Goal: Information Seeking & Learning: Learn about a topic

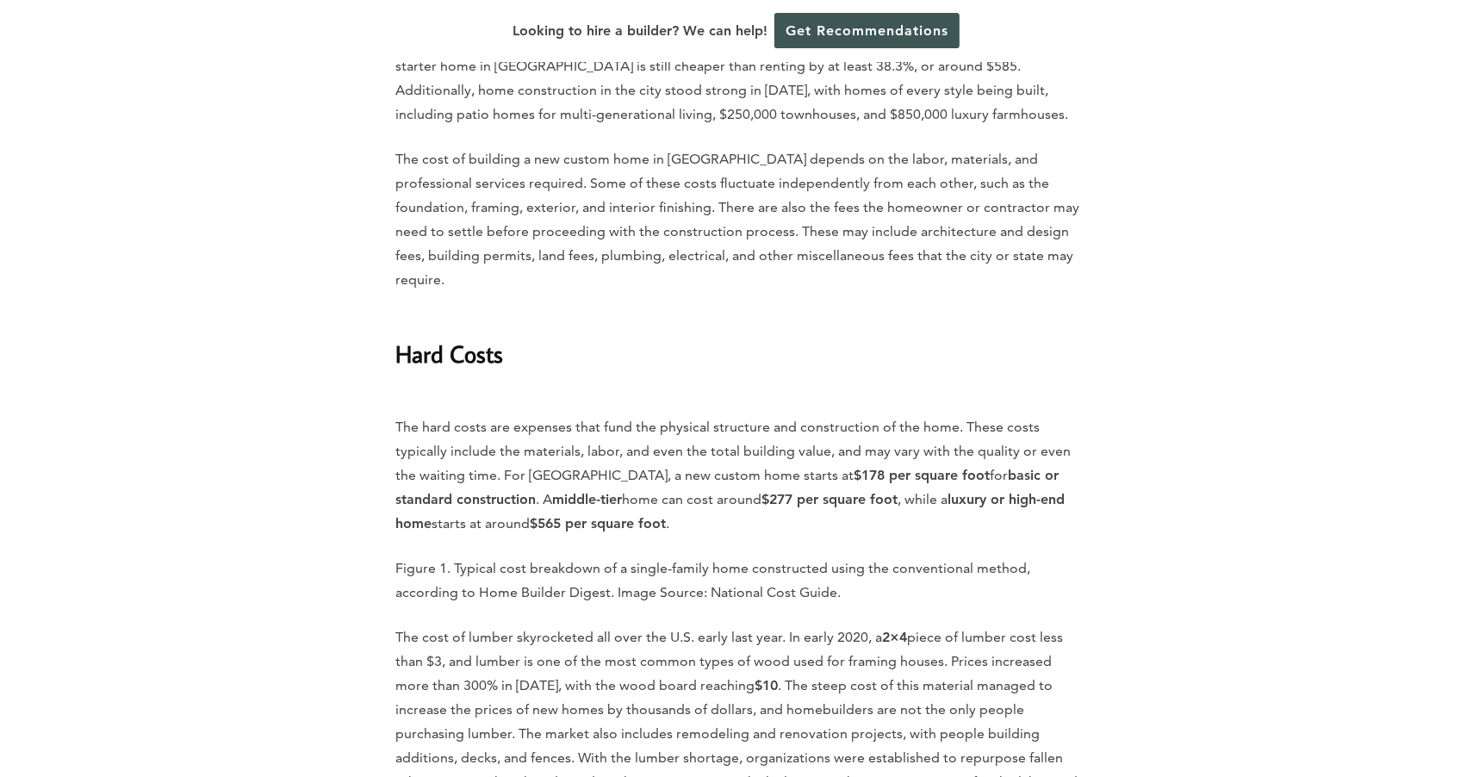
scroll to position [2739, 0]
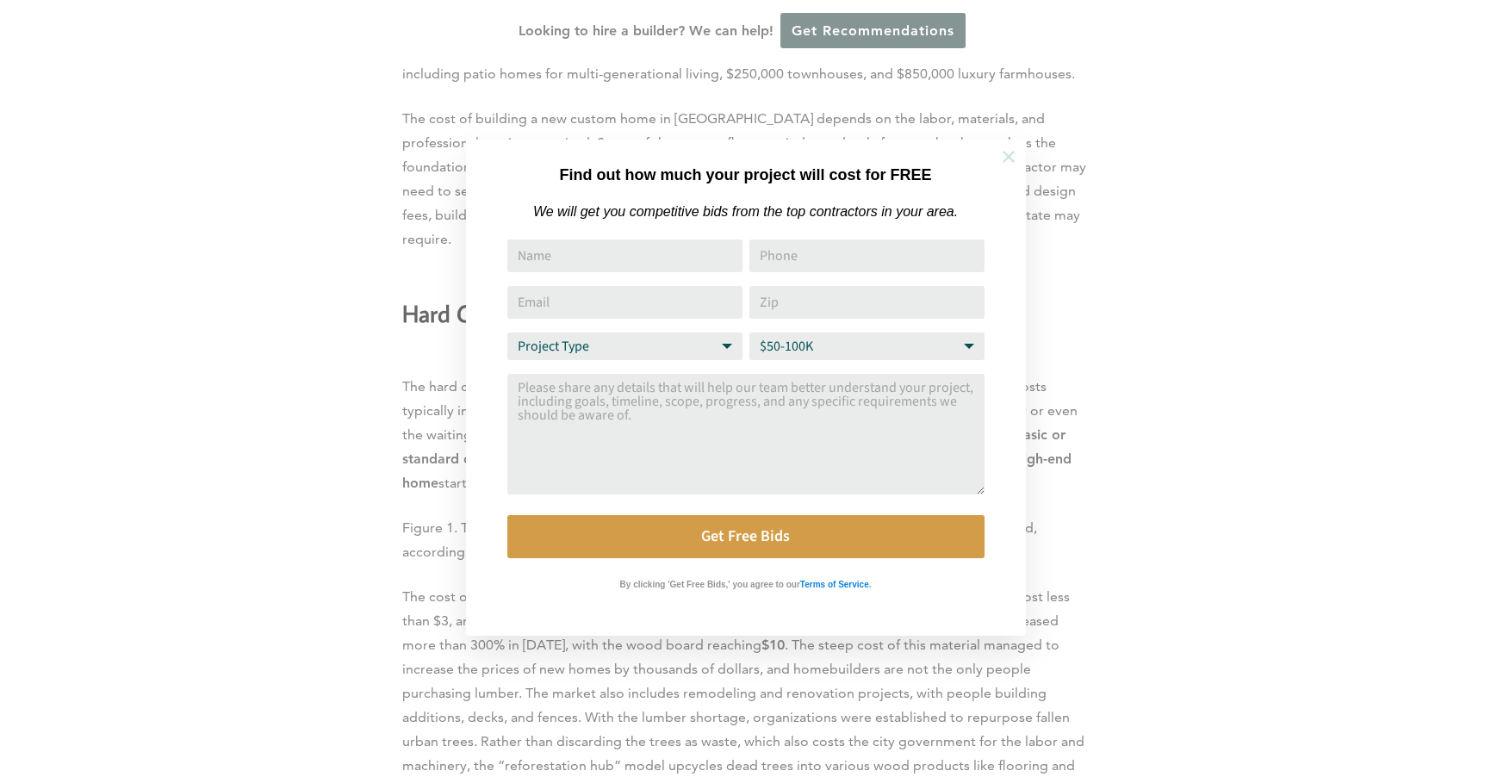
click at [1012, 158] on icon at bounding box center [1008, 156] width 19 height 19
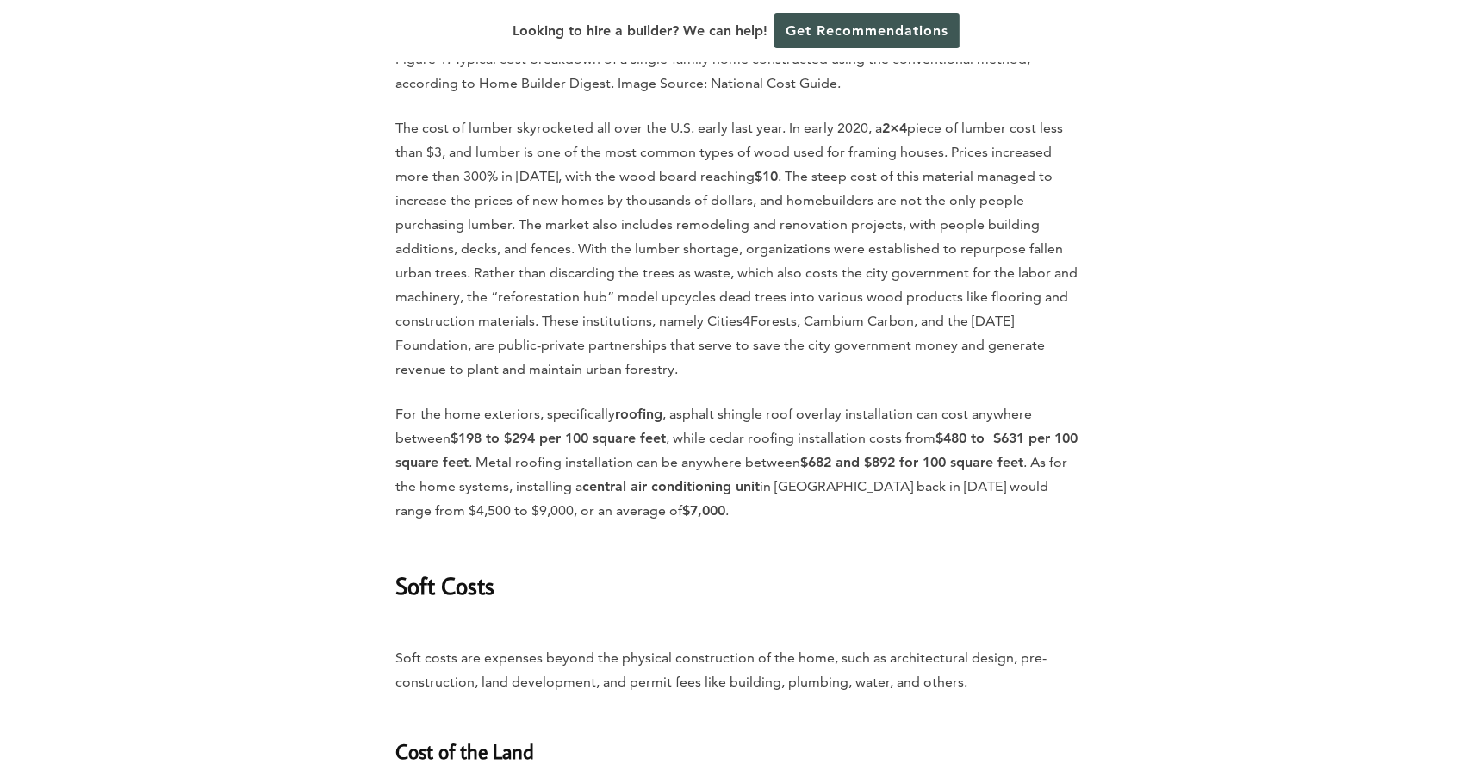
scroll to position [3210, 0]
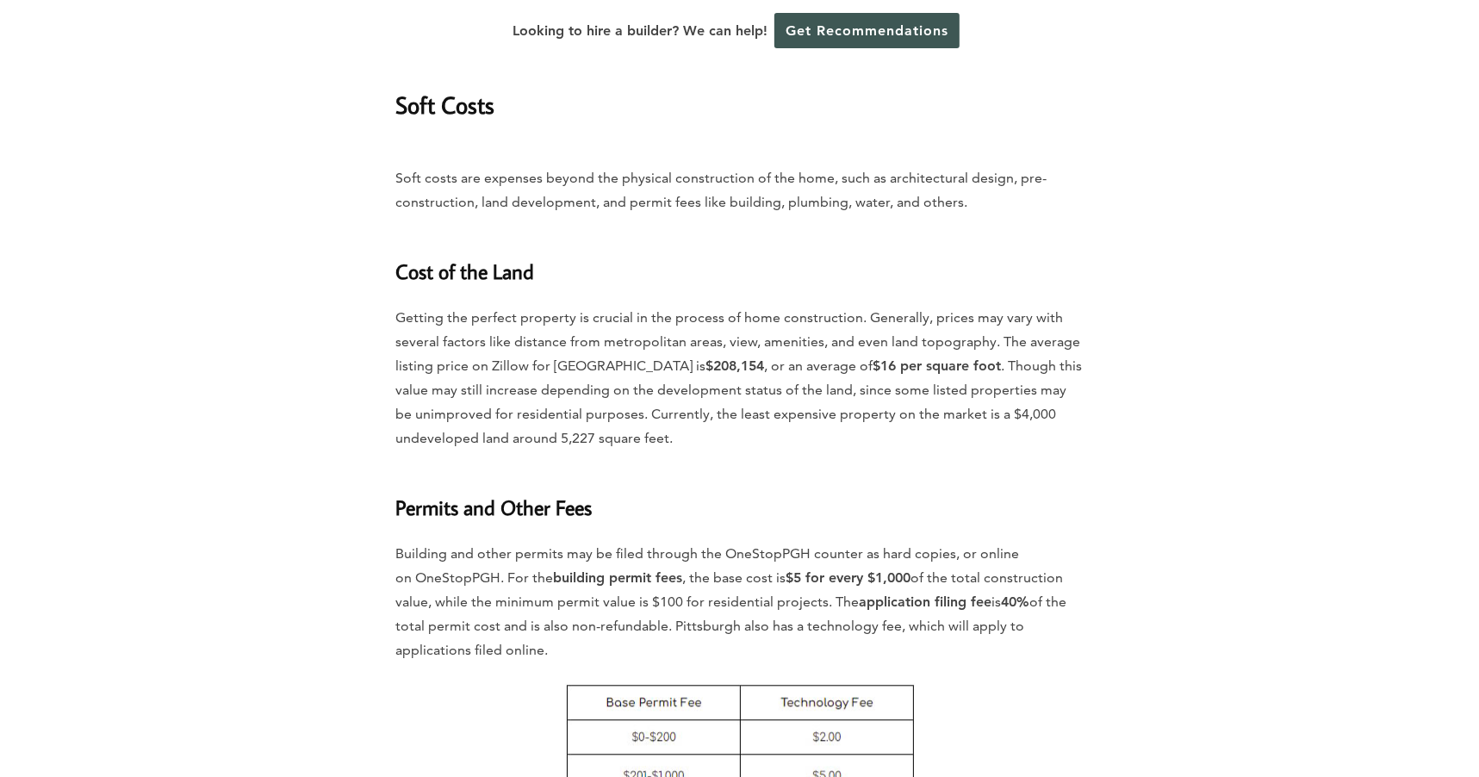
scroll to position [3210, 0]
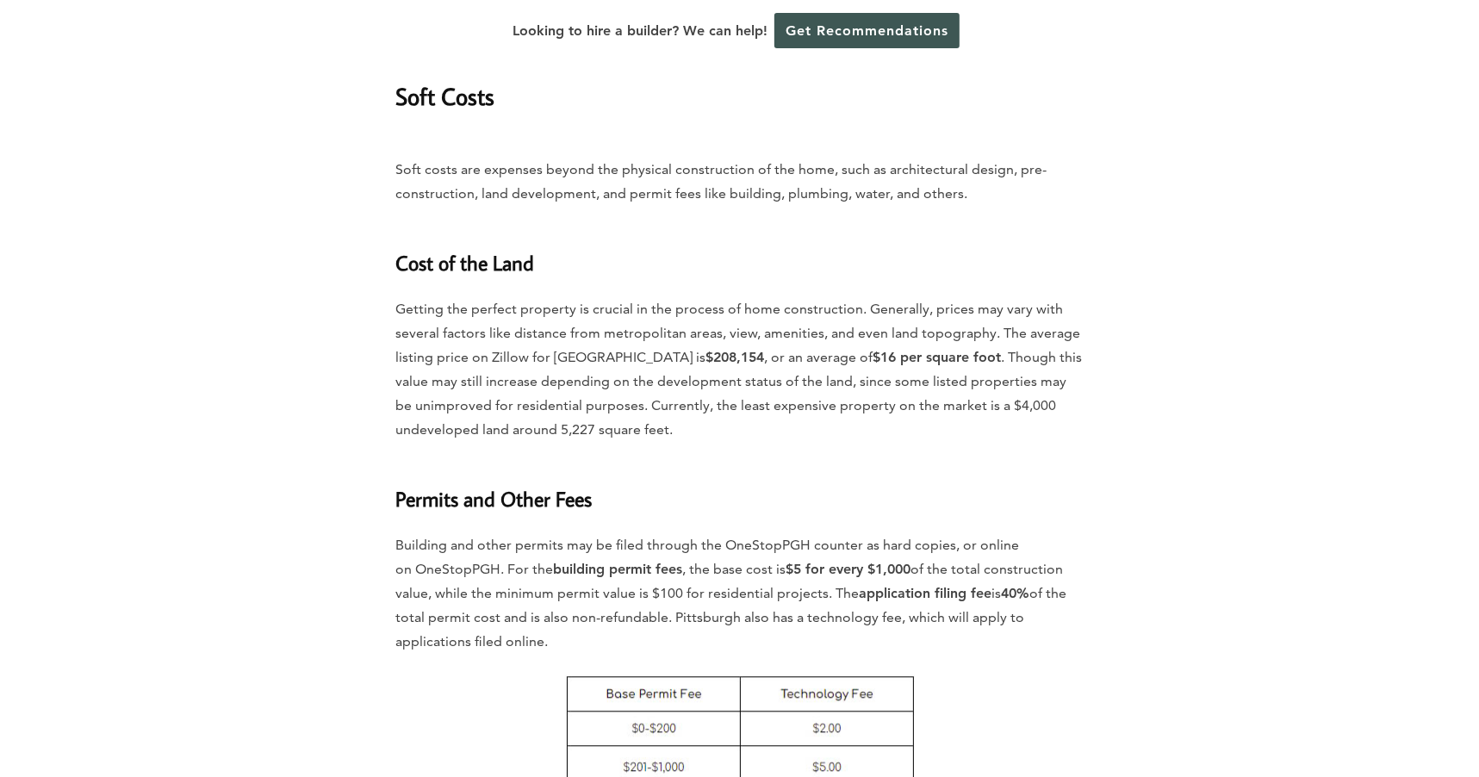
click at [852, 332] on p "Getting the perfect property is crucial in the process of home construction. Ge…" at bounding box center [739, 369] width 687 height 145
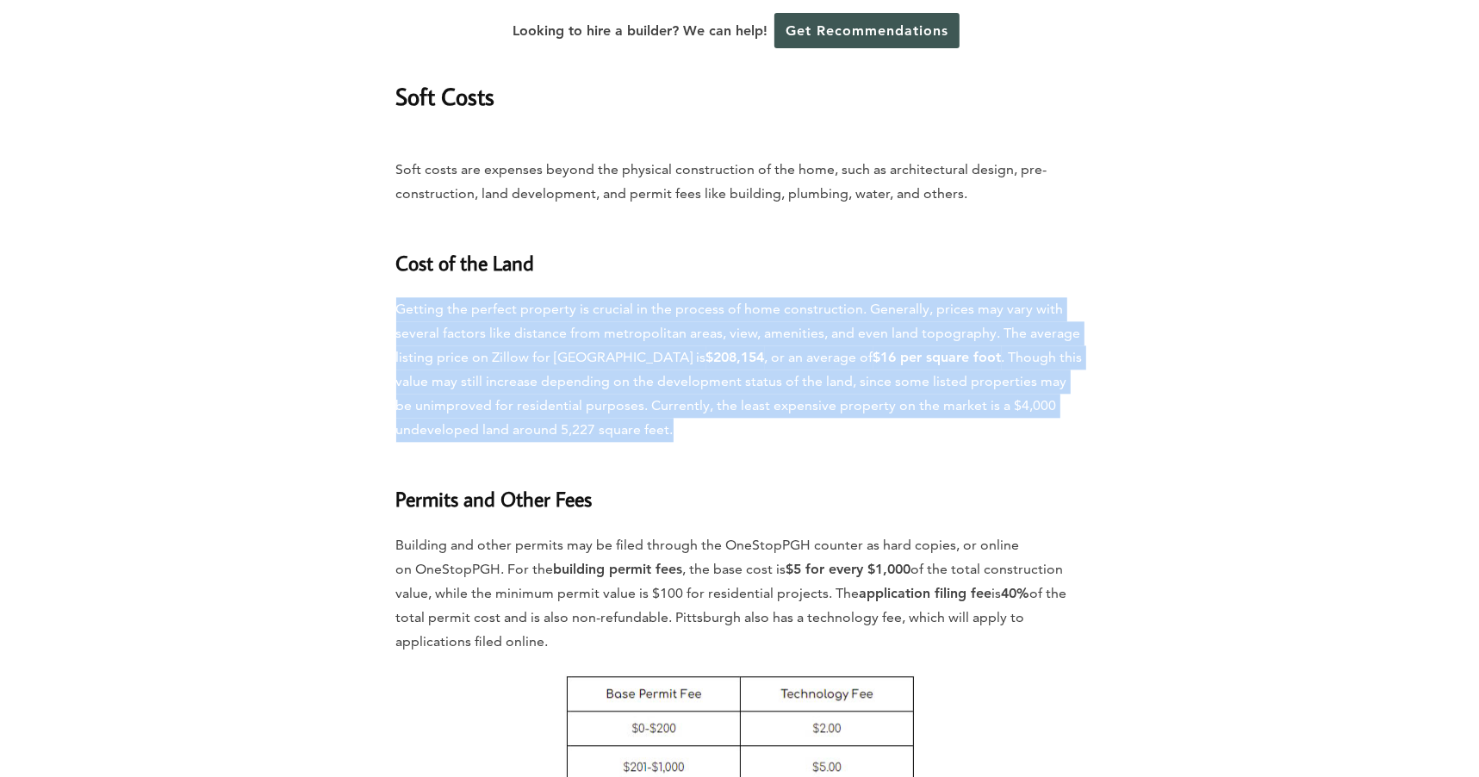
click at [852, 332] on p "Getting the perfect property is crucial in the process of home construction. Ge…" at bounding box center [739, 369] width 687 height 145
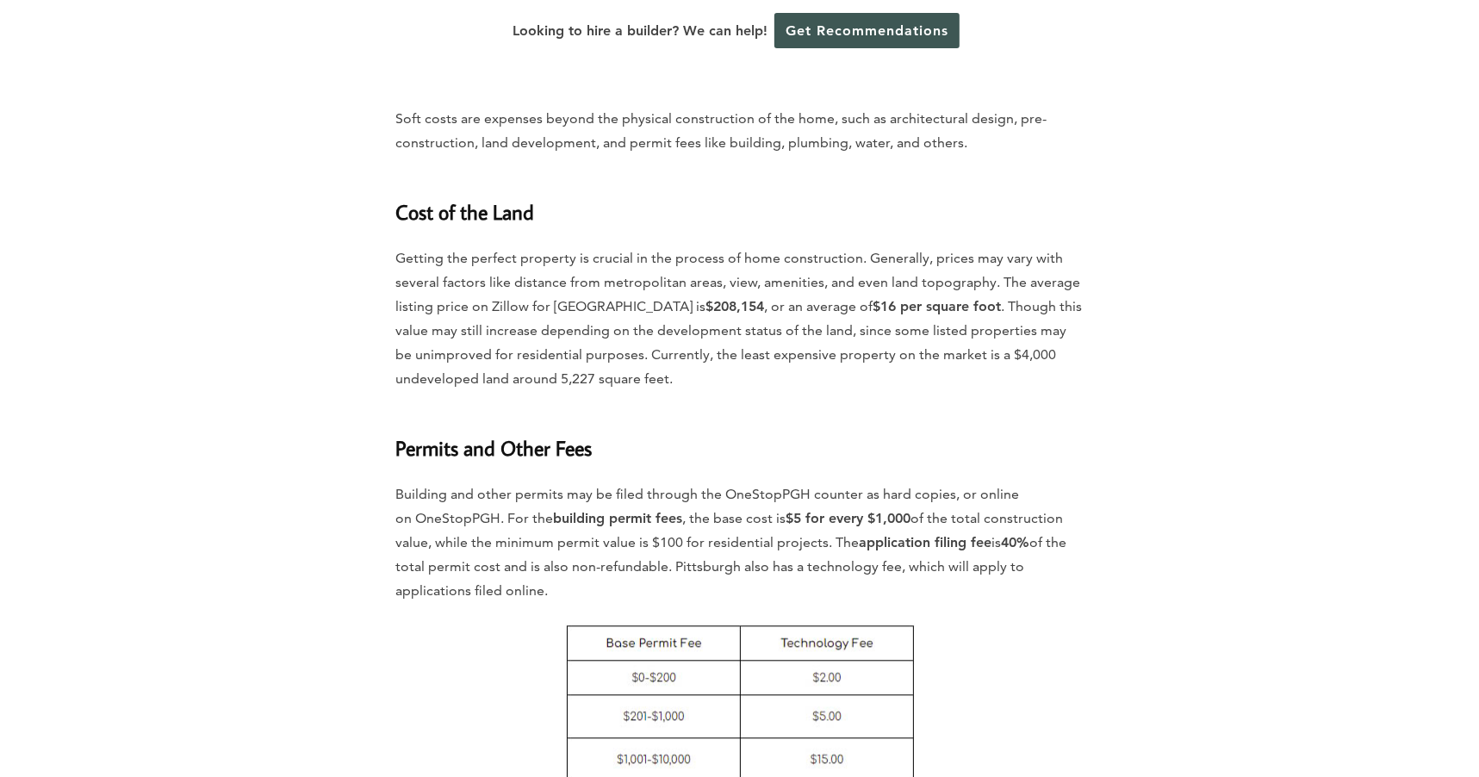
scroll to position [3366, 0]
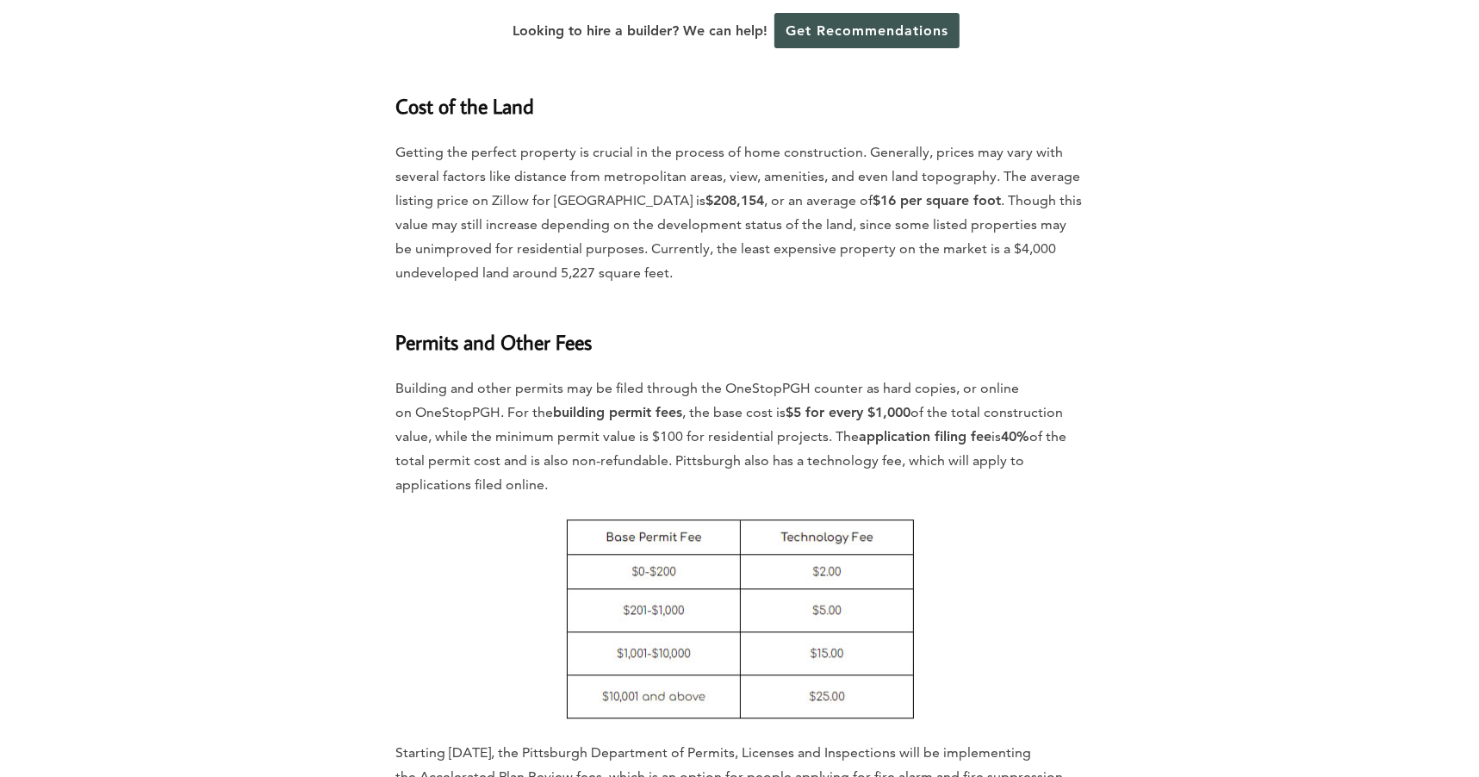
click at [771, 376] on p "Building and other permits may be filed through the OneStopPGH counter as hard …" at bounding box center [739, 436] width 687 height 121
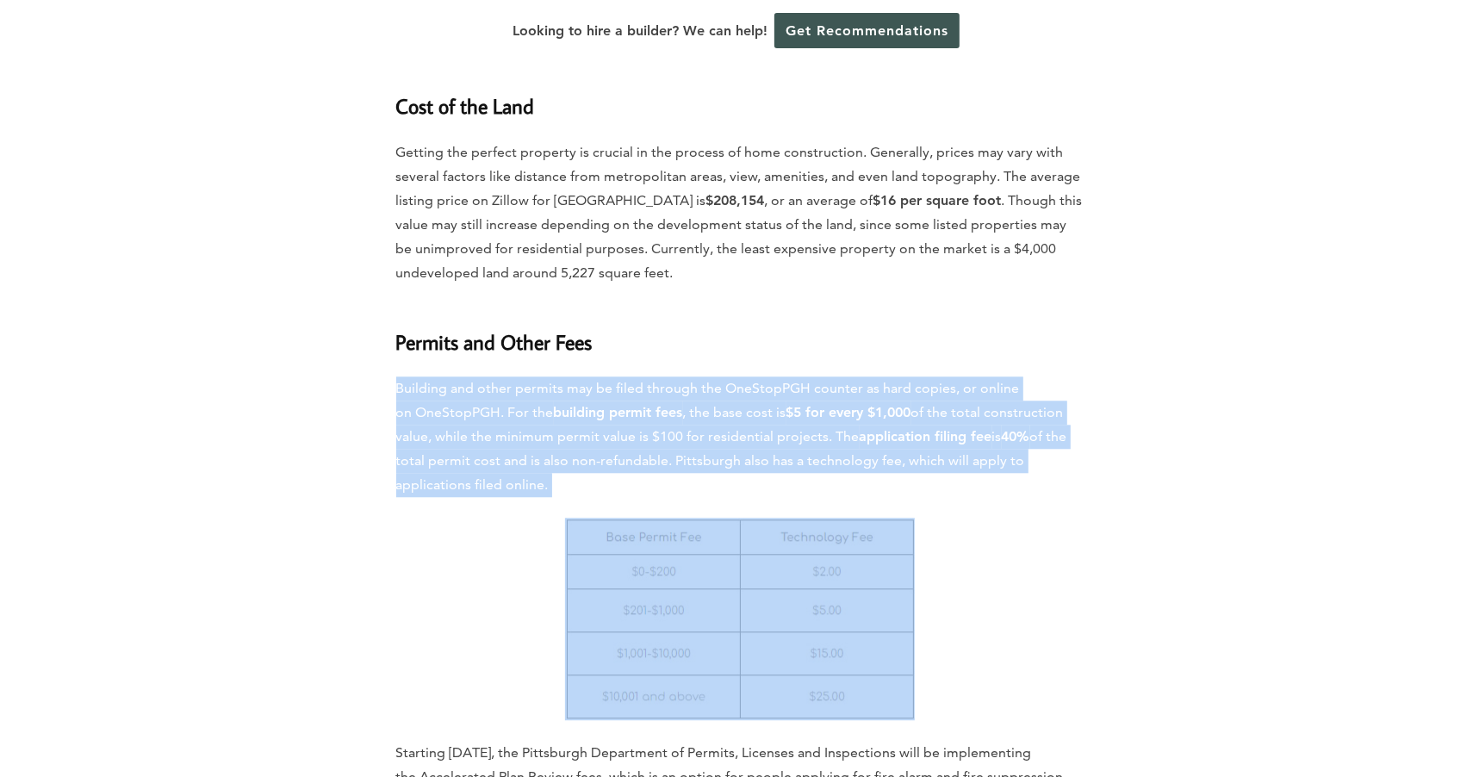
click at [771, 376] on p "Building and other permits may be filed through the OneStopPGH counter as hard …" at bounding box center [739, 436] width 687 height 121
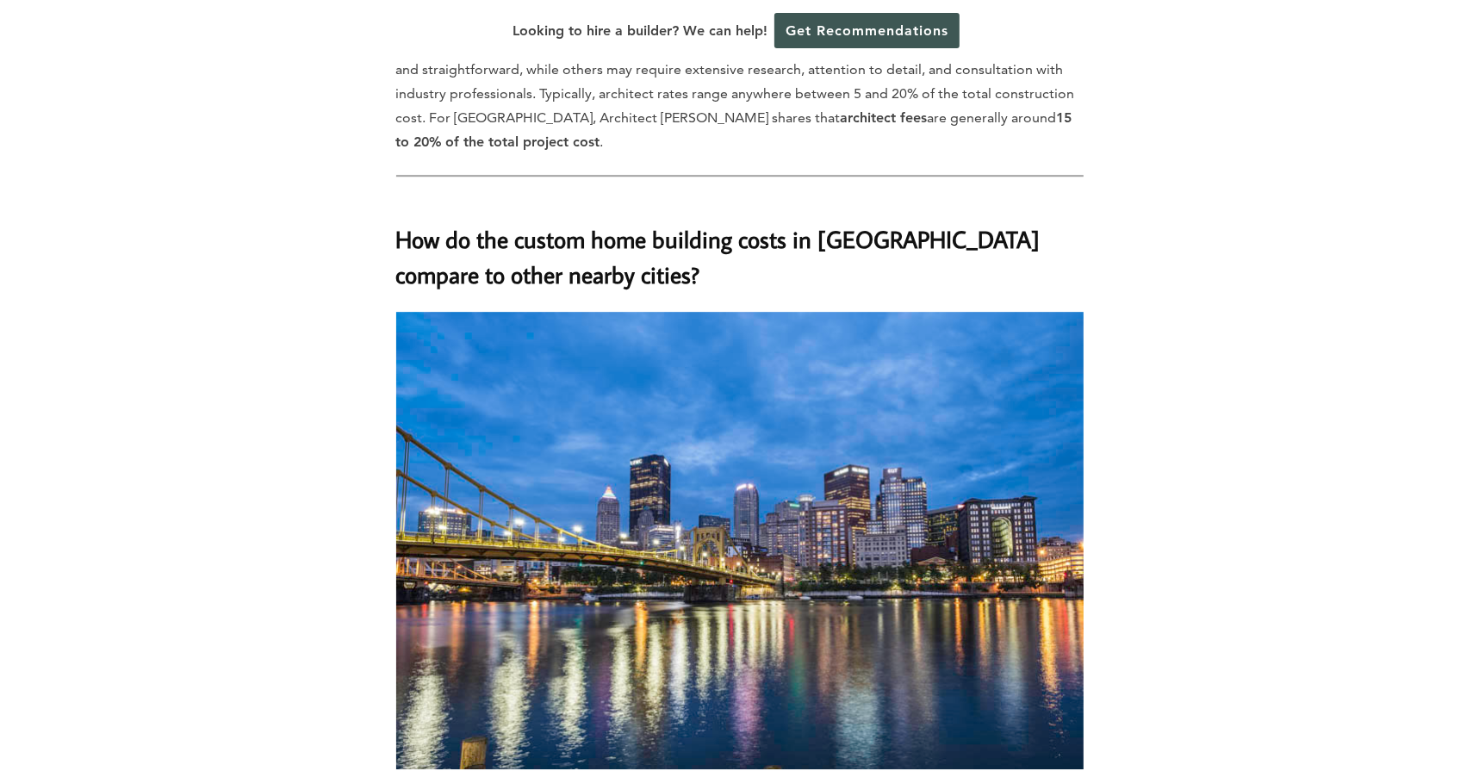
scroll to position [4306, 0]
